Goal: Task Accomplishment & Management: Manage account settings

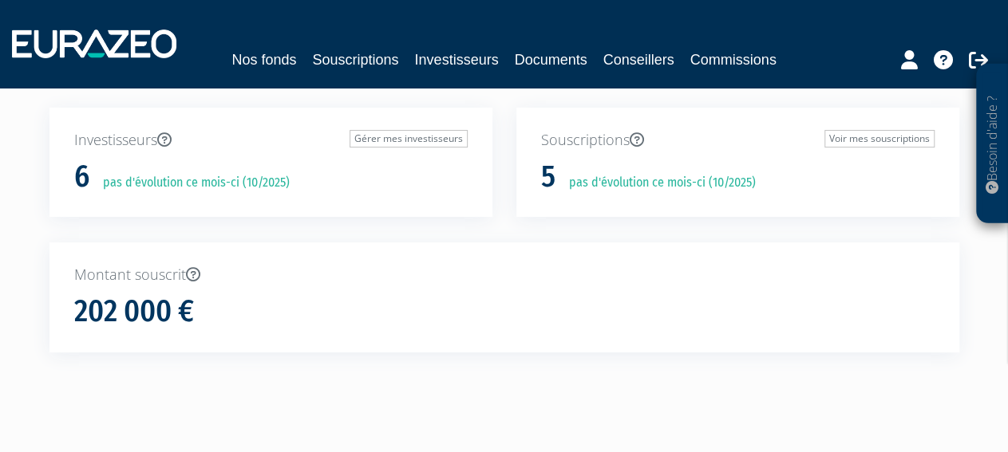
scroll to position [144, 0]
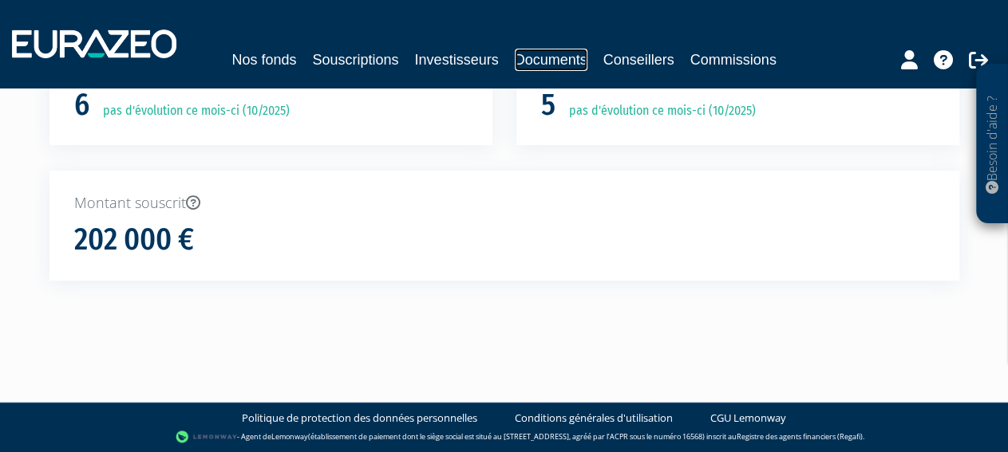
click at [557, 60] on link "Documents" at bounding box center [551, 60] width 73 height 22
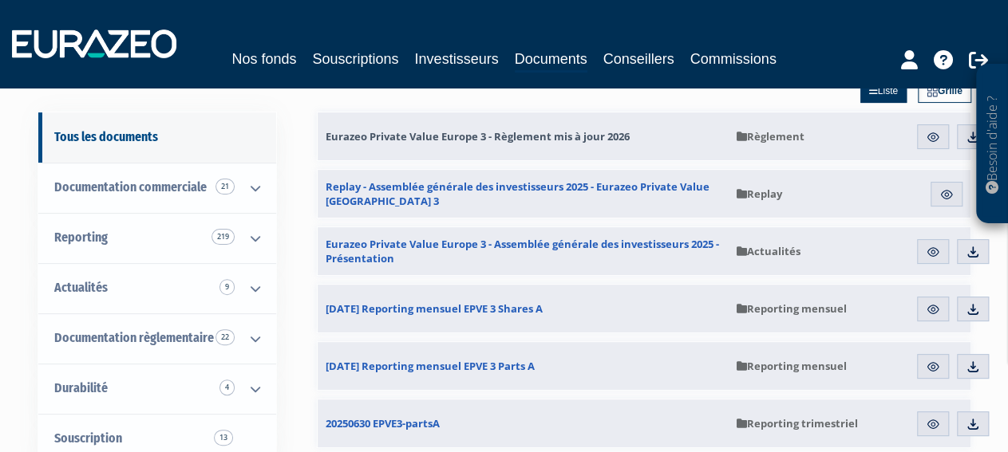
scroll to position [120, 0]
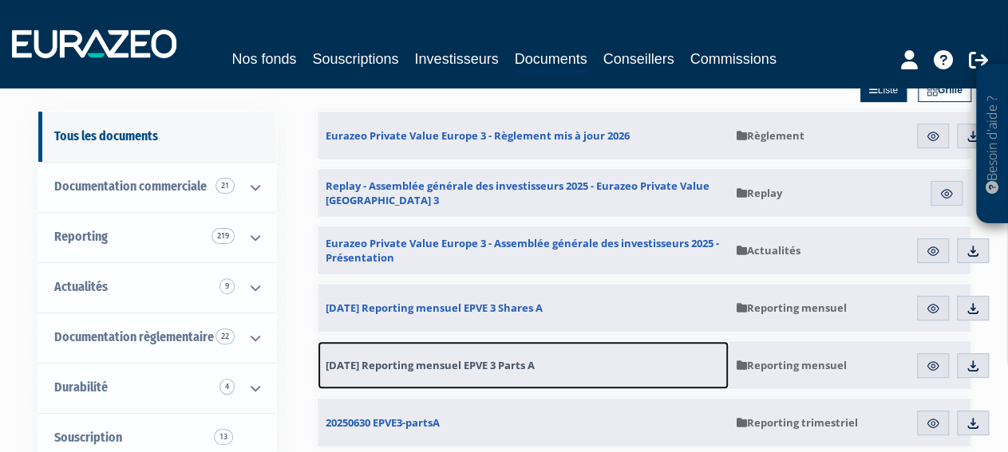
click at [459, 363] on span "31.08.2025 Reporting mensuel EPVE 3 Parts A" at bounding box center [430, 365] width 209 height 14
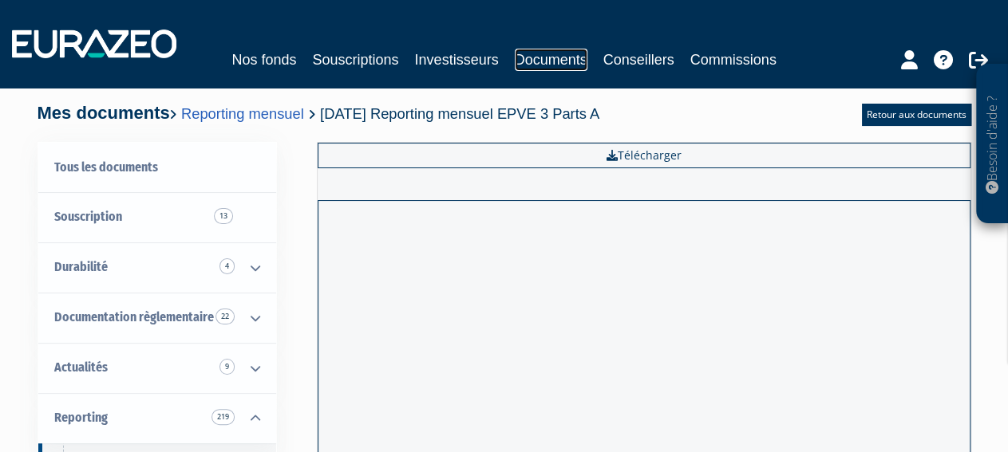
click at [548, 59] on link "Documents" at bounding box center [551, 60] width 73 height 22
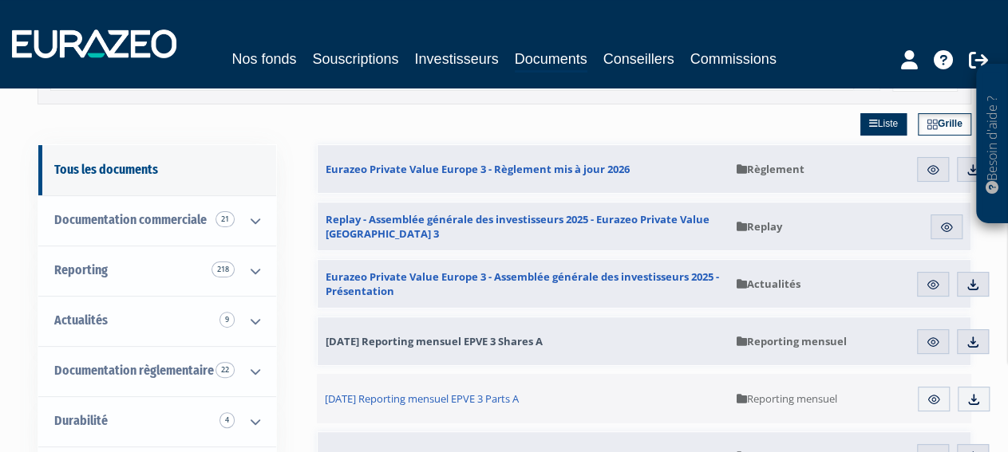
scroll to position [86, 0]
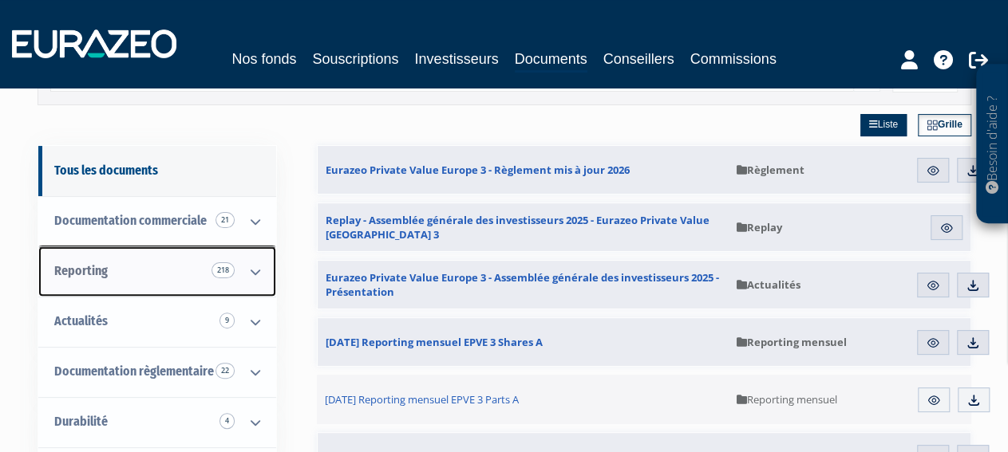
click at [167, 274] on link "Reporting 218" at bounding box center [157, 272] width 238 height 50
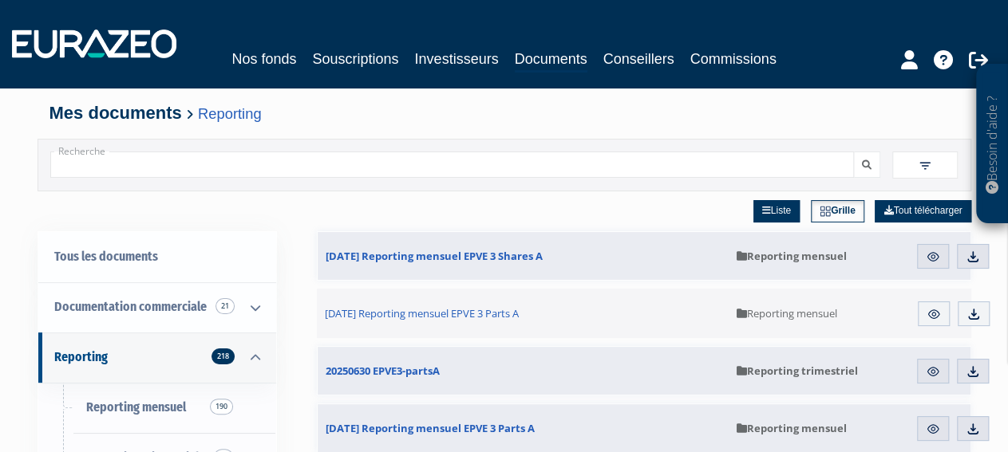
click at [195, 164] on input "Recherche" at bounding box center [452, 165] width 804 height 26
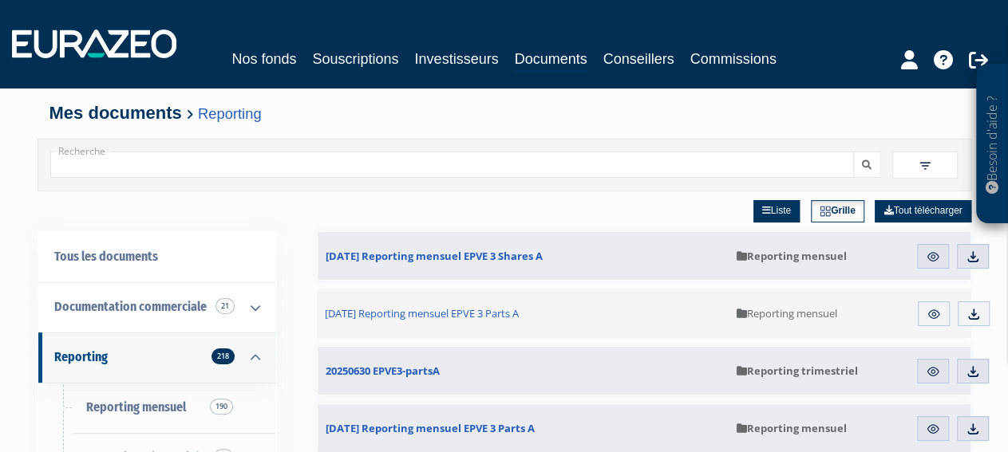
click at [195, 164] on input "Recherche" at bounding box center [452, 165] width 804 height 26
click at [871, 171] on button "submit" at bounding box center [866, 165] width 27 height 26
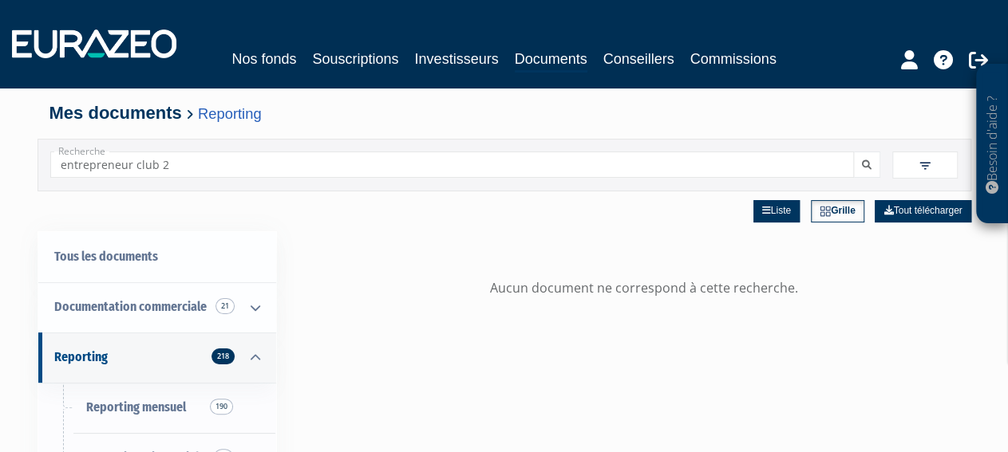
click at [188, 170] on input "entrepreneur club 2" at bounding box center [452, 165] width 804 height 26
type input "entrepreneur clu"
click at [871, 170] on button "submit" at bounding box center [866, 165] width 27 height 26
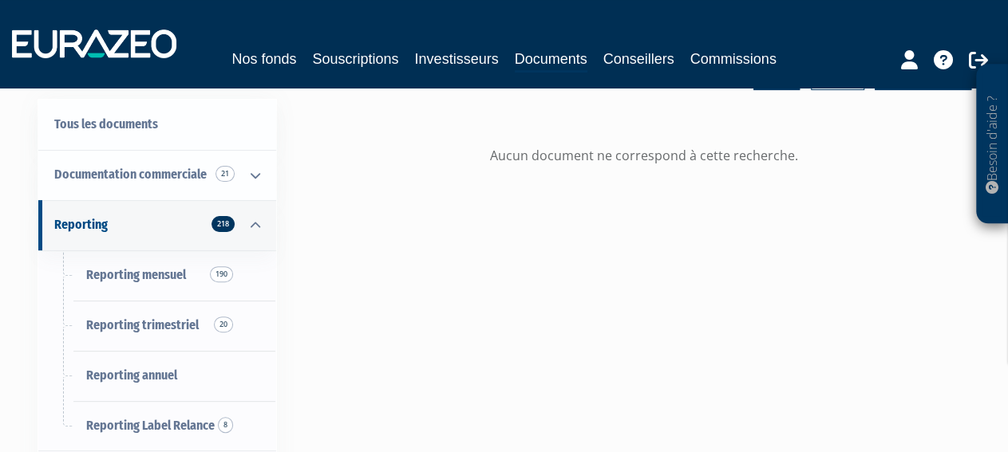
scroll to position [136, 0]
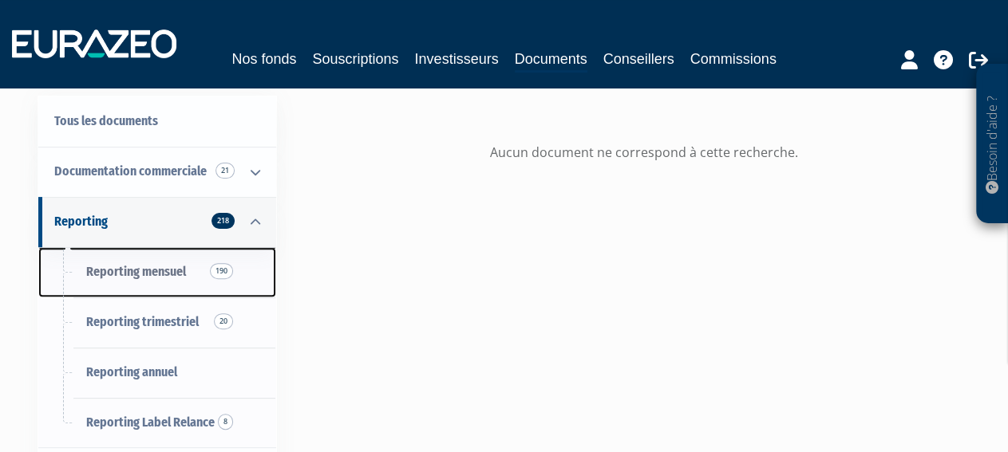
click at [175, 275] on span "Reporting mensuel 190" at bounding box center [136, 271] width 100 height 15
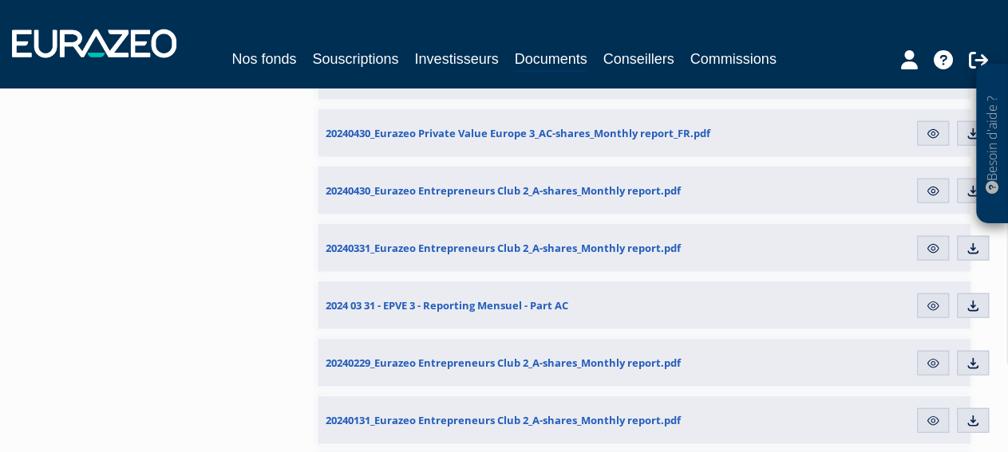
scroll to position [1791, 0]
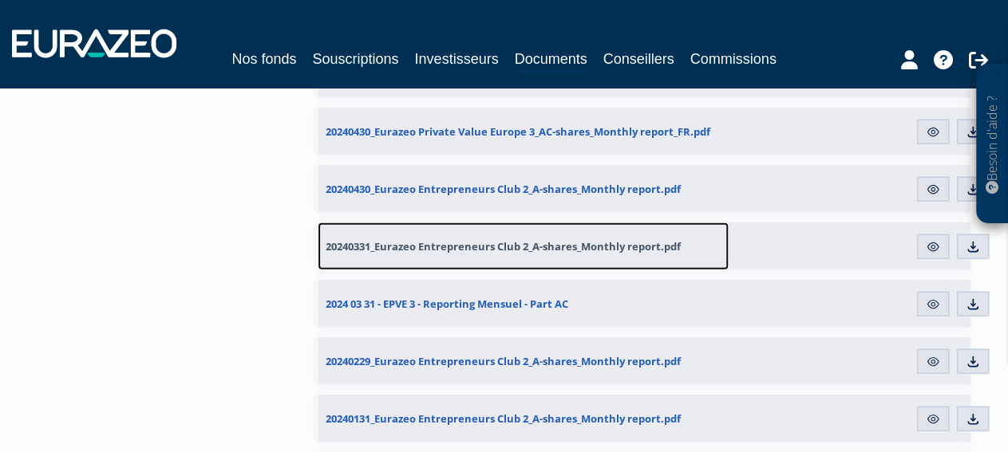
click at [499, 256] on link "20240331_Eurazeo Entrepreneurs Club 2_A-shares_Monthly report.pdf" at bounding box center [523, 247] width 411 height 48
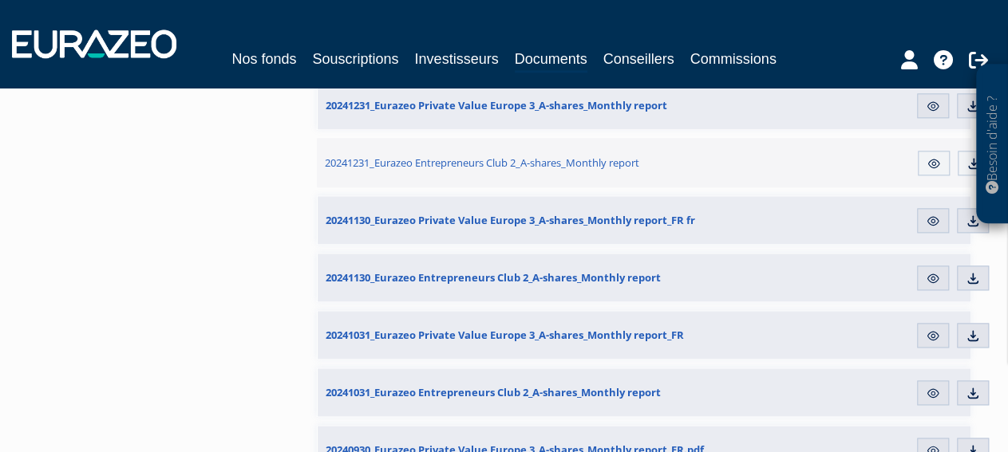
scroll to position [898, 0]
click at [929, 276] on img at bounding box center [933, 277] width 14 height 14
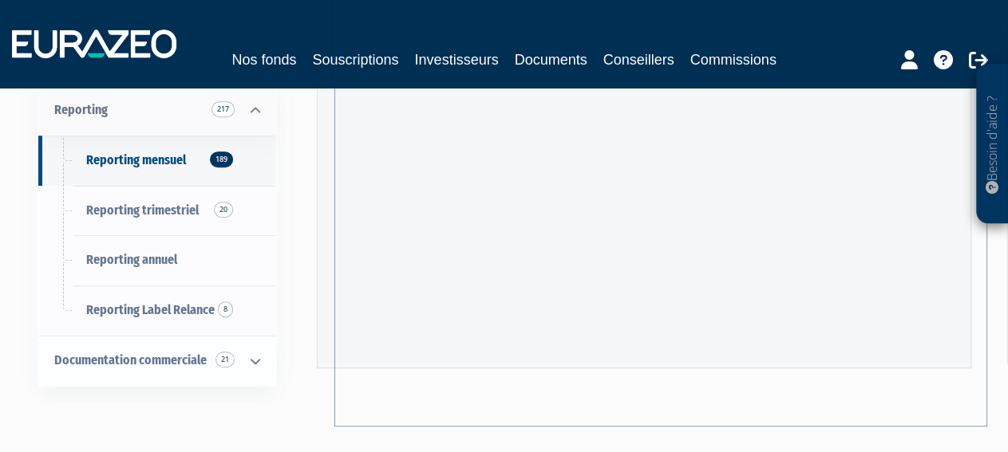
scroll to position [309, 0]
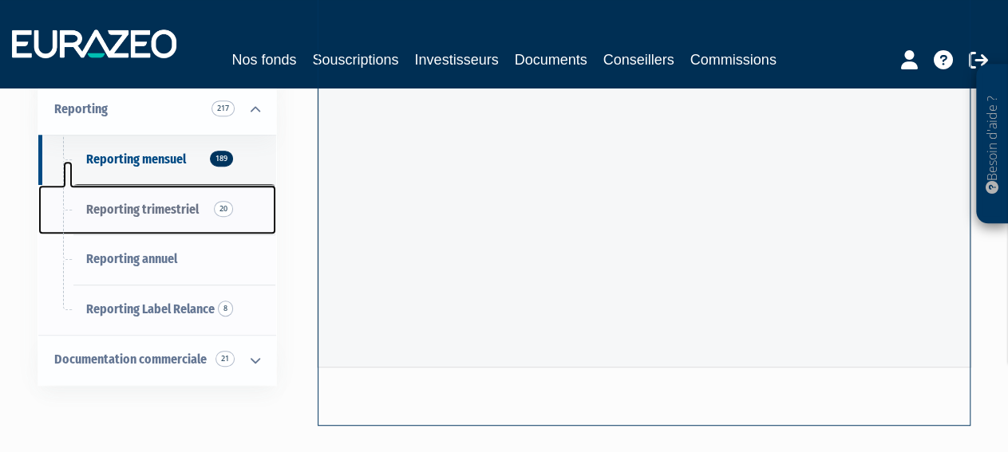
click at [168, 206] on span "Reporting trimestriel 20" at bounding box center [142, 209] width 113 height 15
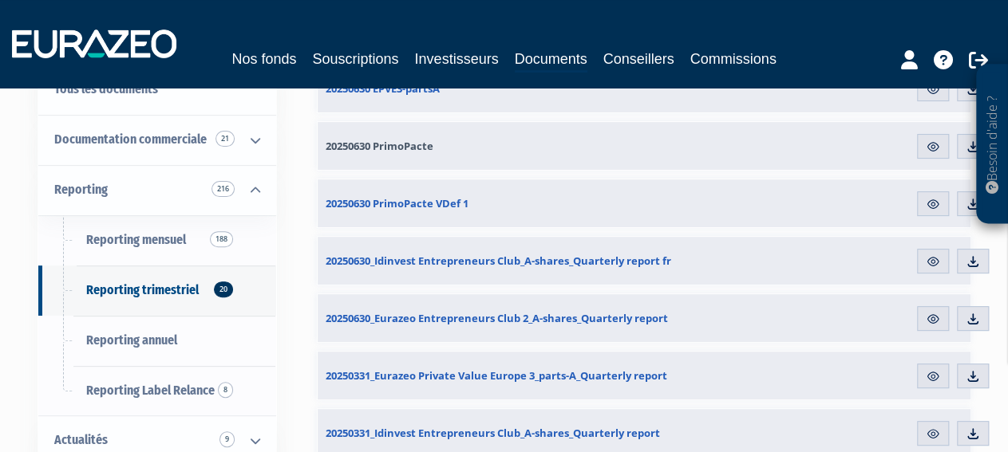
scroll to position [172, 0]
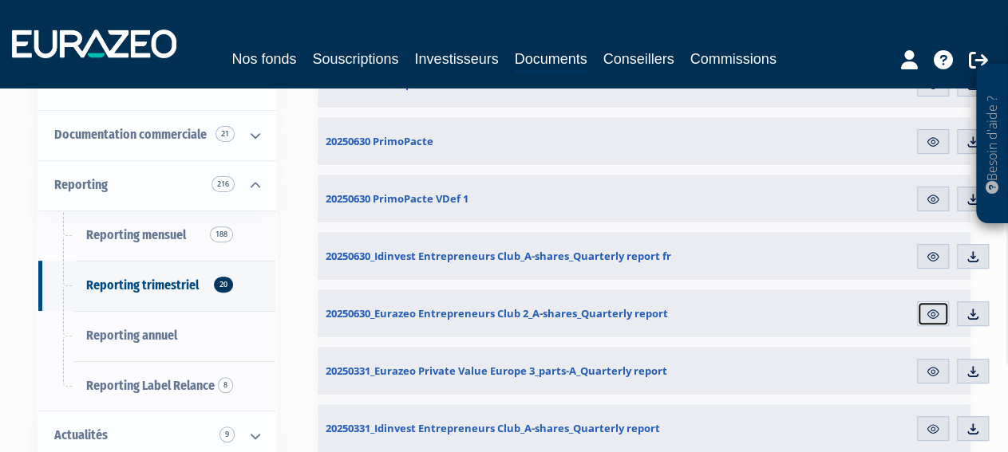
click at [926, 315] on img at bounding box center [933, 314] width 14 height 14
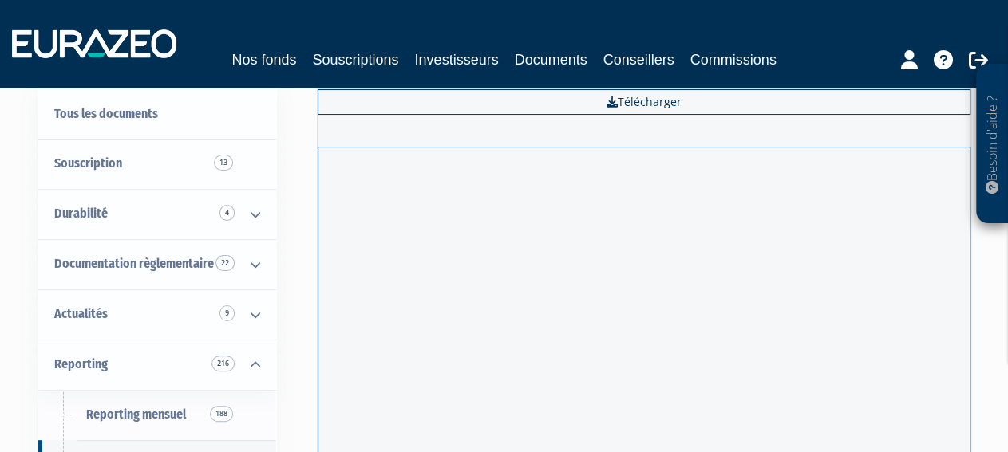
scroll to position [53, 0]
click at [475, 58] on link "Investisseurs" at bounding box center [456, 60] width 84 height 22
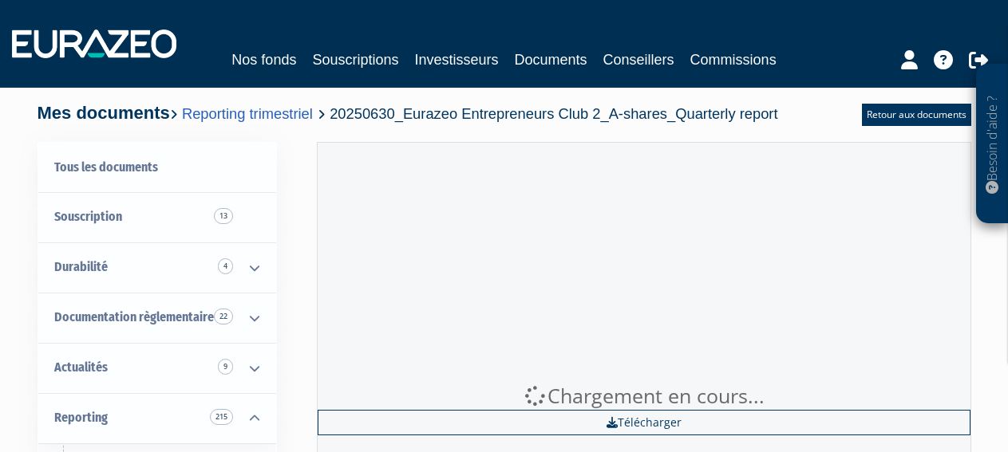
scroll to position [57, 0]
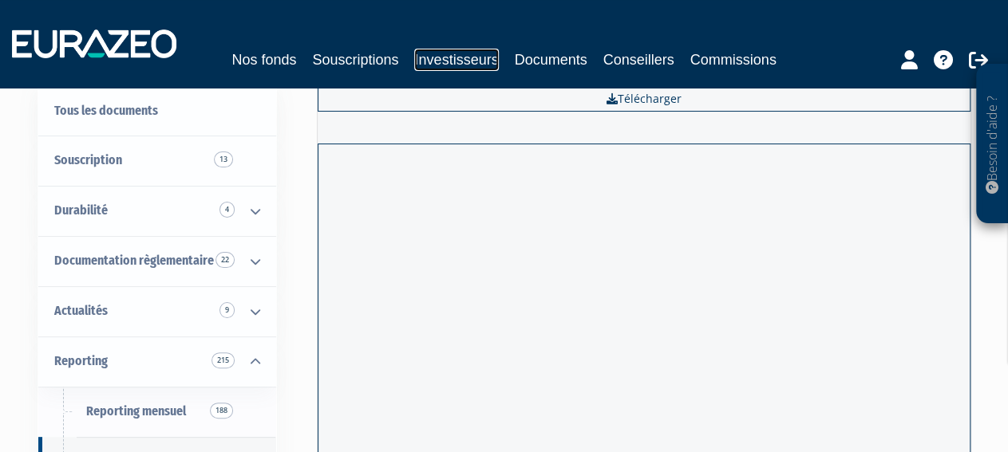
click at [467, 59] on link "Investisseurs" at bounding box center [456, 60] width 84 height 22
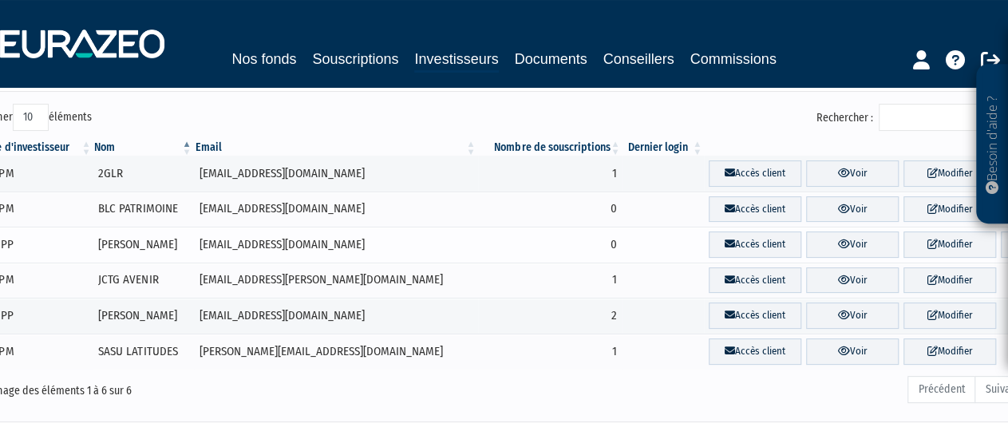
scroll to position [72, 0]
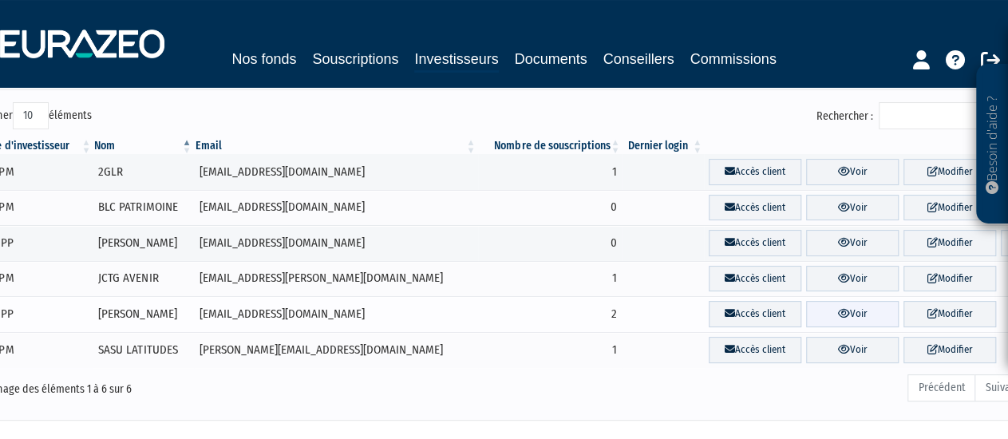
click at [845, 311] on link "Voir" at bounding box center [852, 314] width 93 height 26
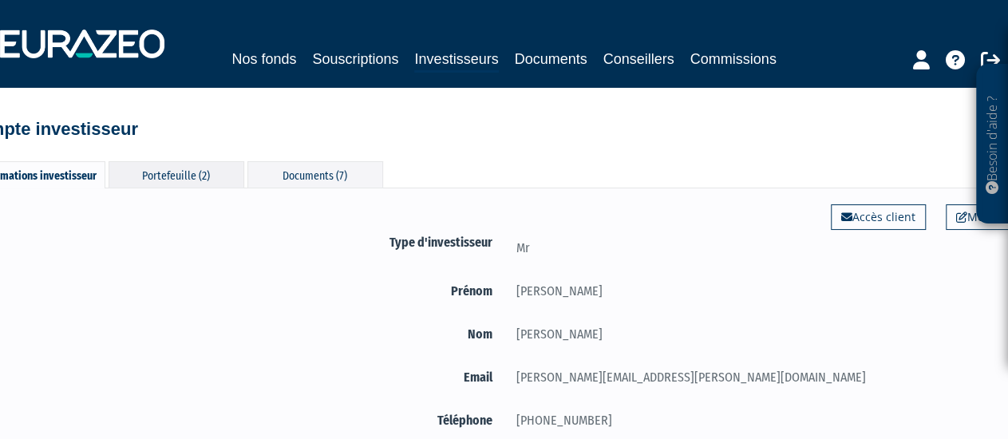
click at [184, 176] on div "Portefeuille (2)" at bounding box center [177, 174] width 136 height 26
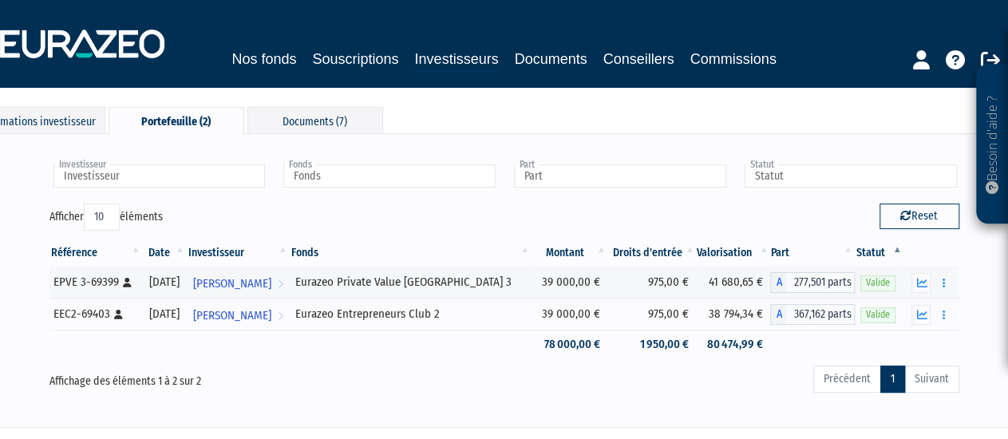
scroll to position [54, 0]
click at [922, 282] on icon "button" at bounding box center [921, 283] width 10 height 10
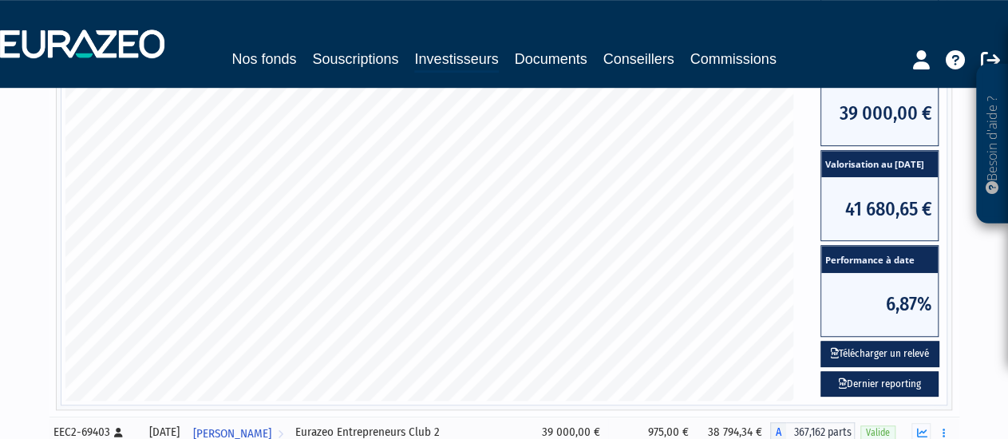
scroll to position [475, 0]
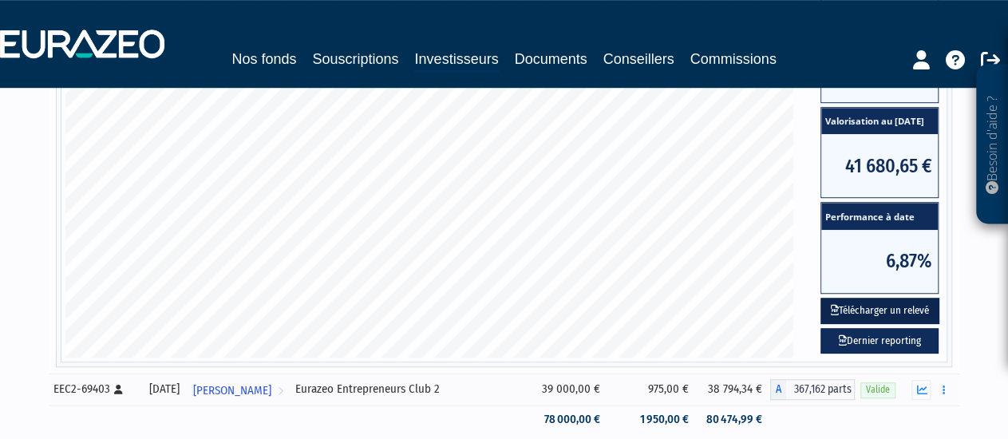
click at [857, 311] on button "Télécharger un relevé" at bounding box center [879, 311] width 119 height 26
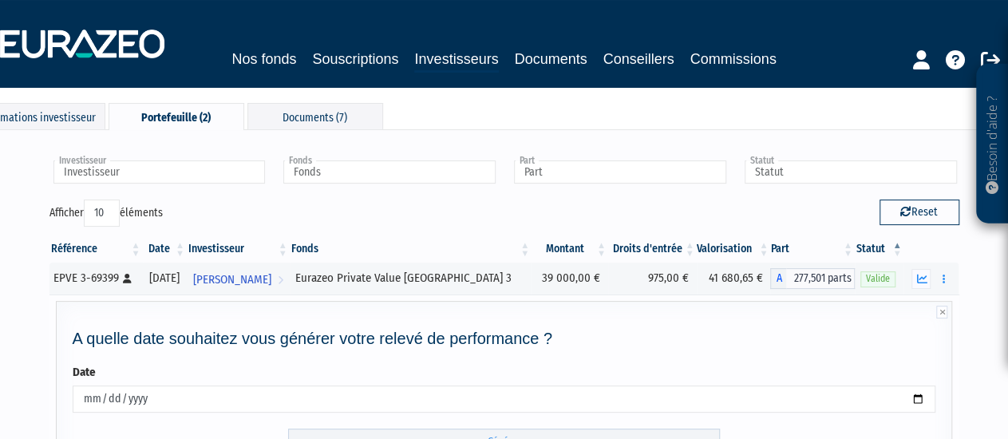
scroll to position [338, 0]
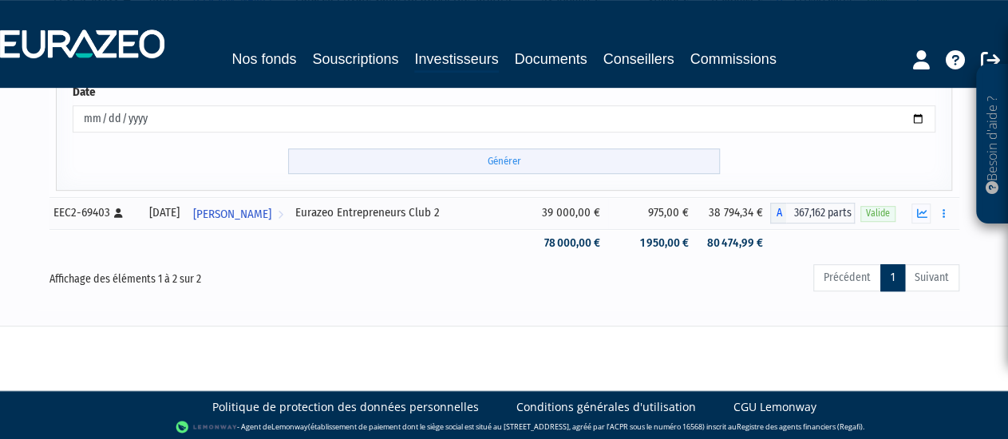
click at [559, 160] on input "Générer" at bounding box center [504, 161] width 432 height 26
click at [922, 211] on icon "button" at bounding box center [921, 213] width 10 height 10
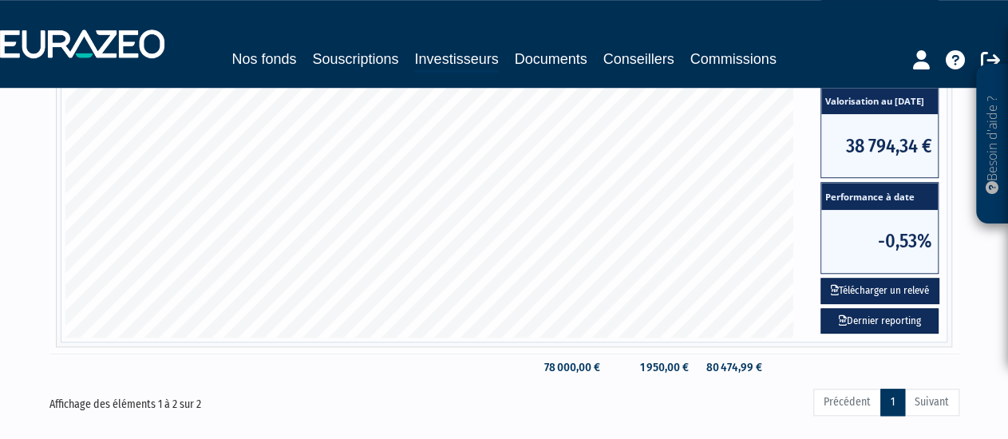
scroll to position [527, 0]
click at [880, 284] on button "Télécharger un relevé" at bounding box center [879, 291] width 119 height 26
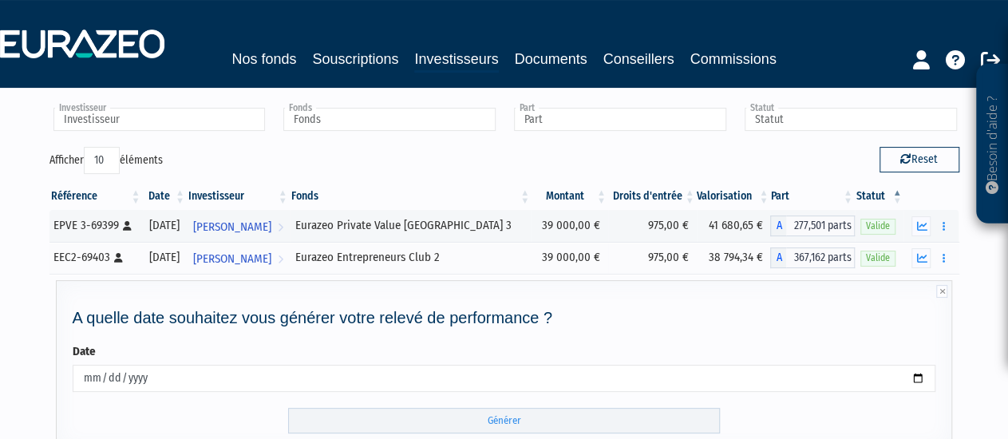
scroll to position [214, 0]
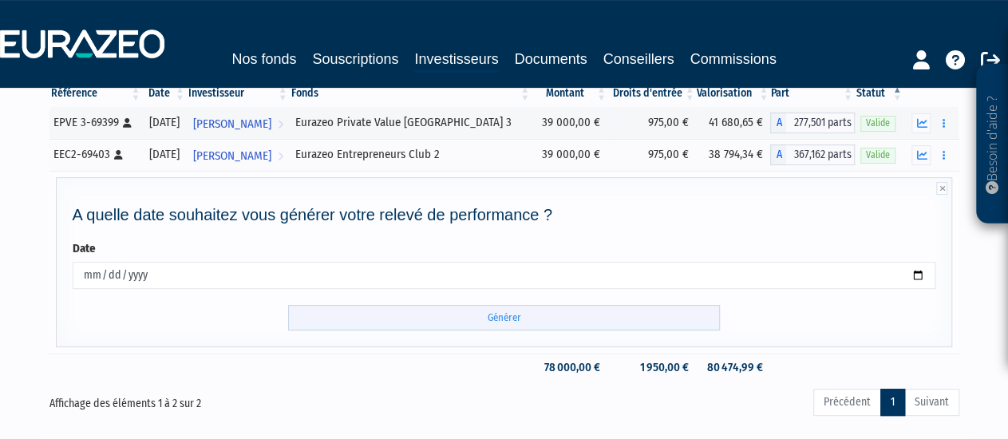
click at [502, 314] on input "Générer" at bounding box center [504, 318] width 432 height 26
